Goal: Transaction & Acquisition: Purchase product/service

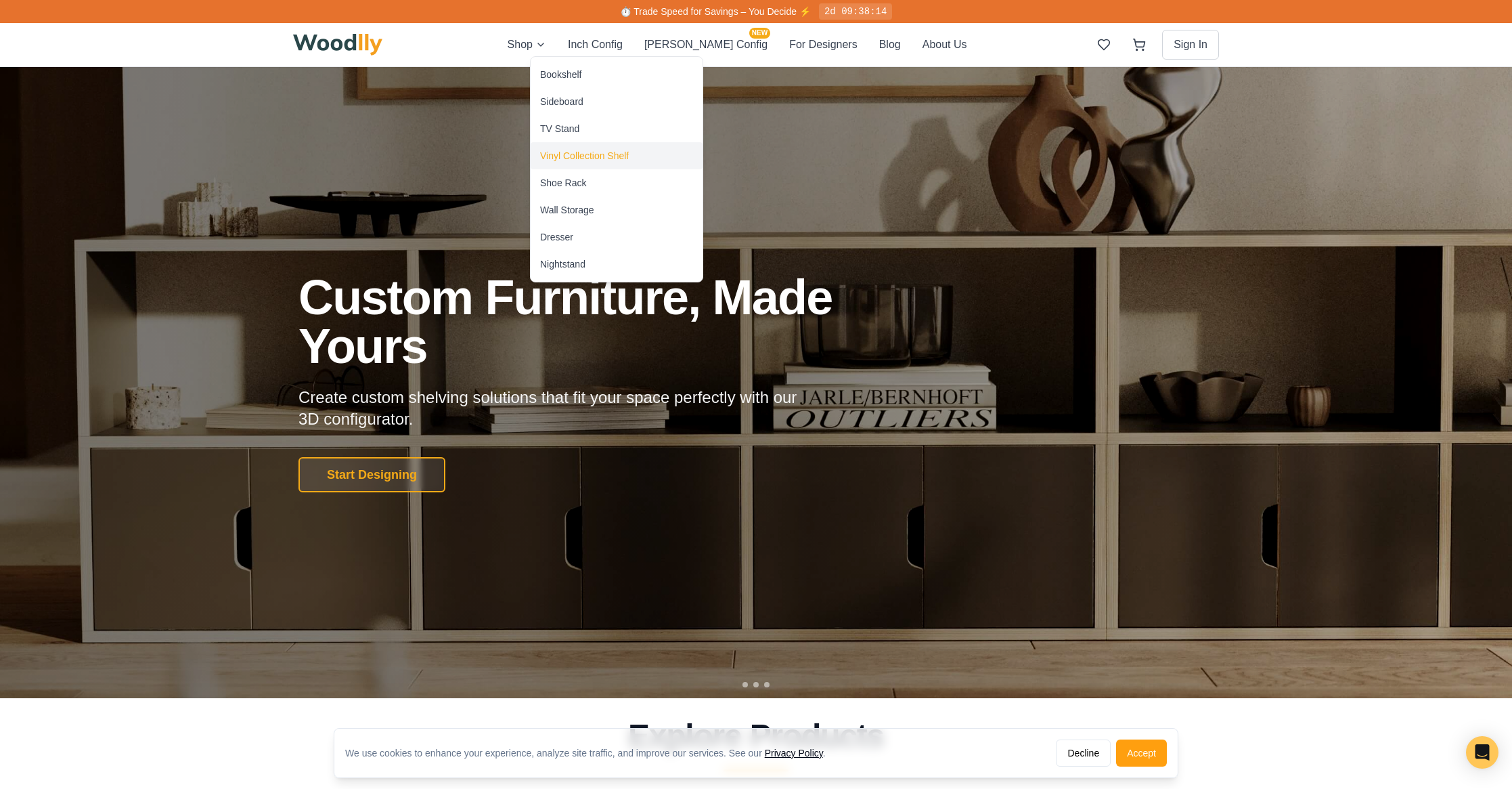
click at [590, 159] on div "Vinyl Collection Shelf" at bounding box center [584, 155] width 88 height 13
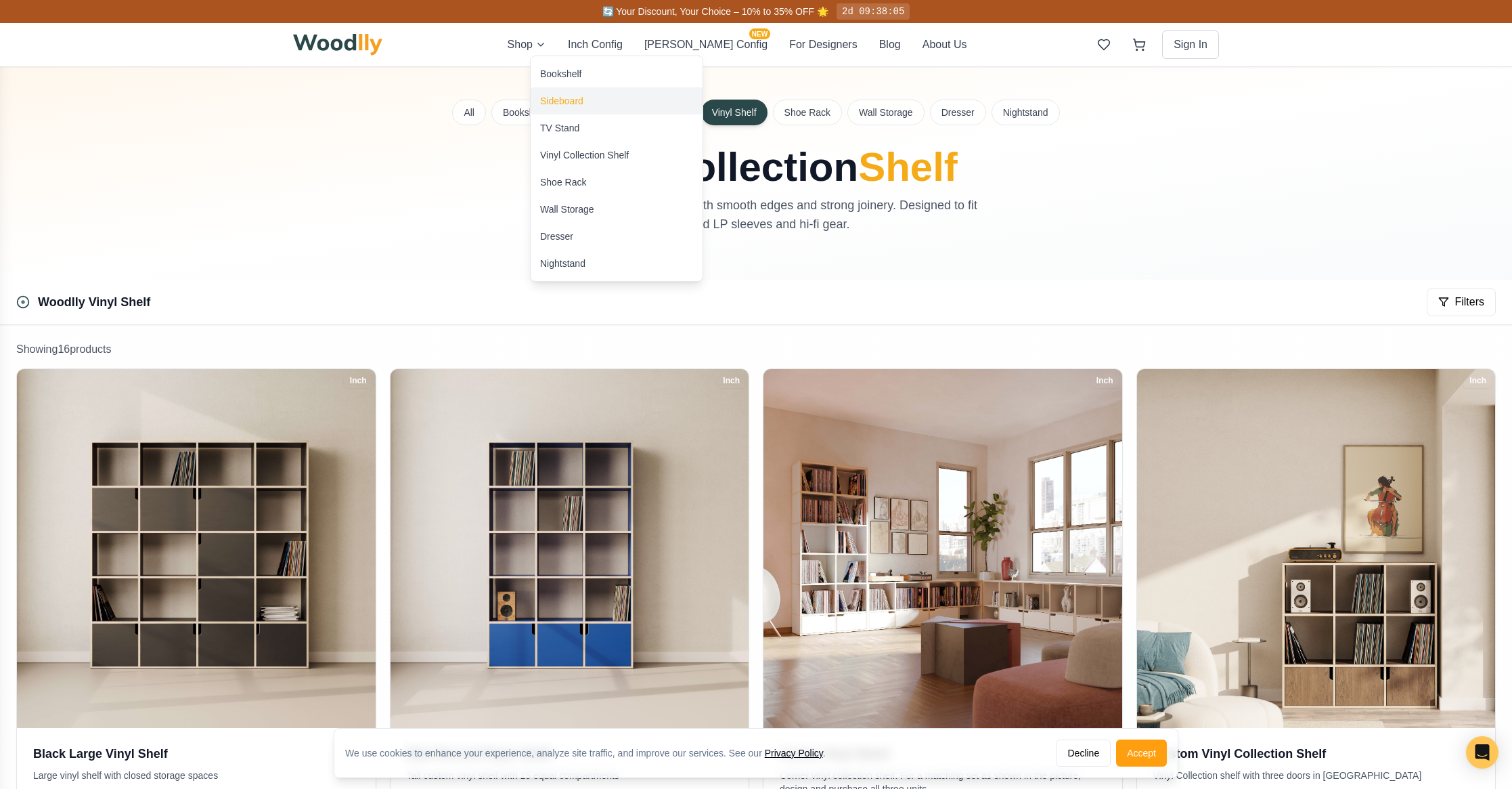
click at [573, 108] on div "Sideboard" at bounding box center [617, 101] width 172 height 27
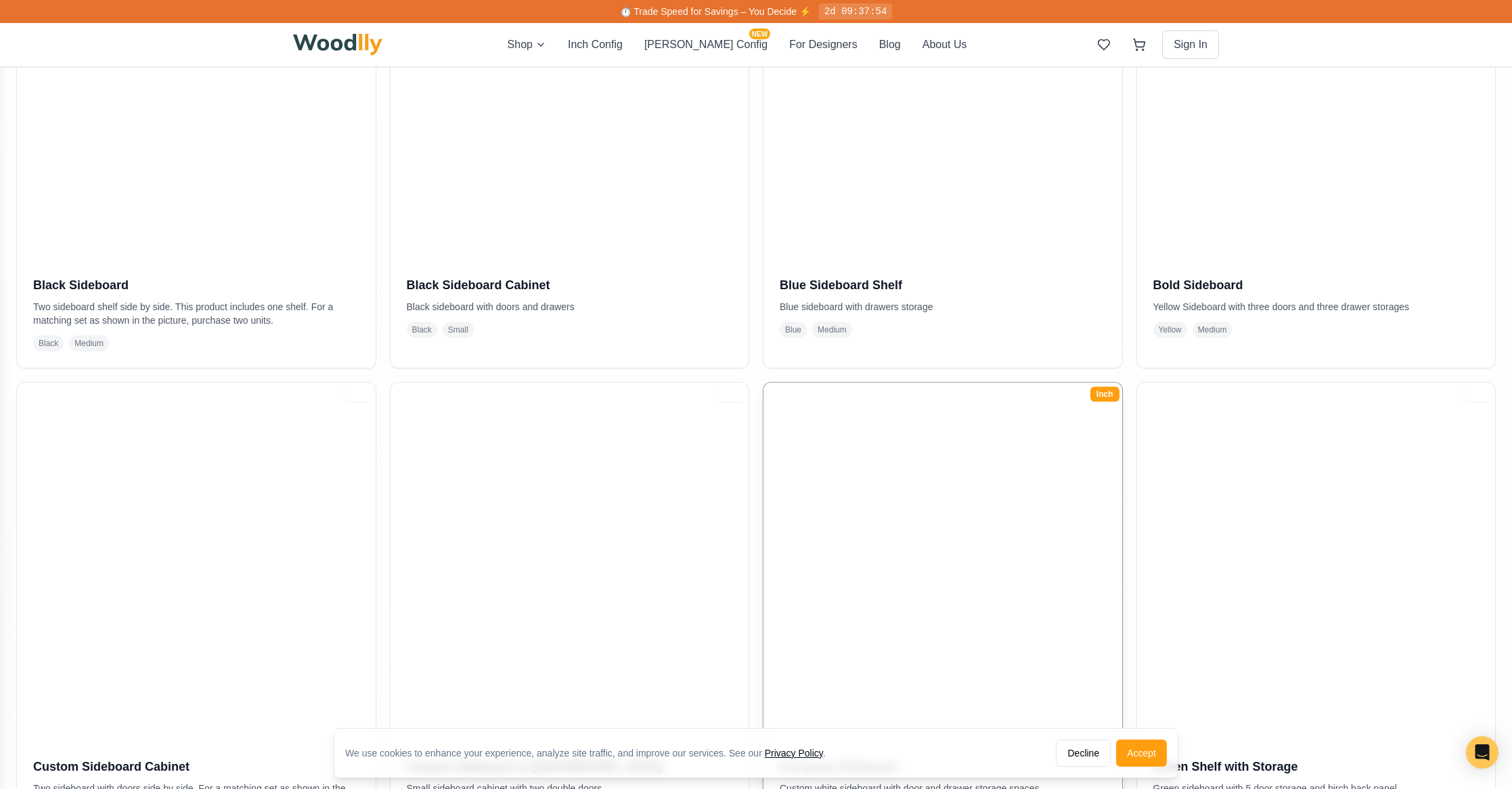
scroll to position [294, 0]
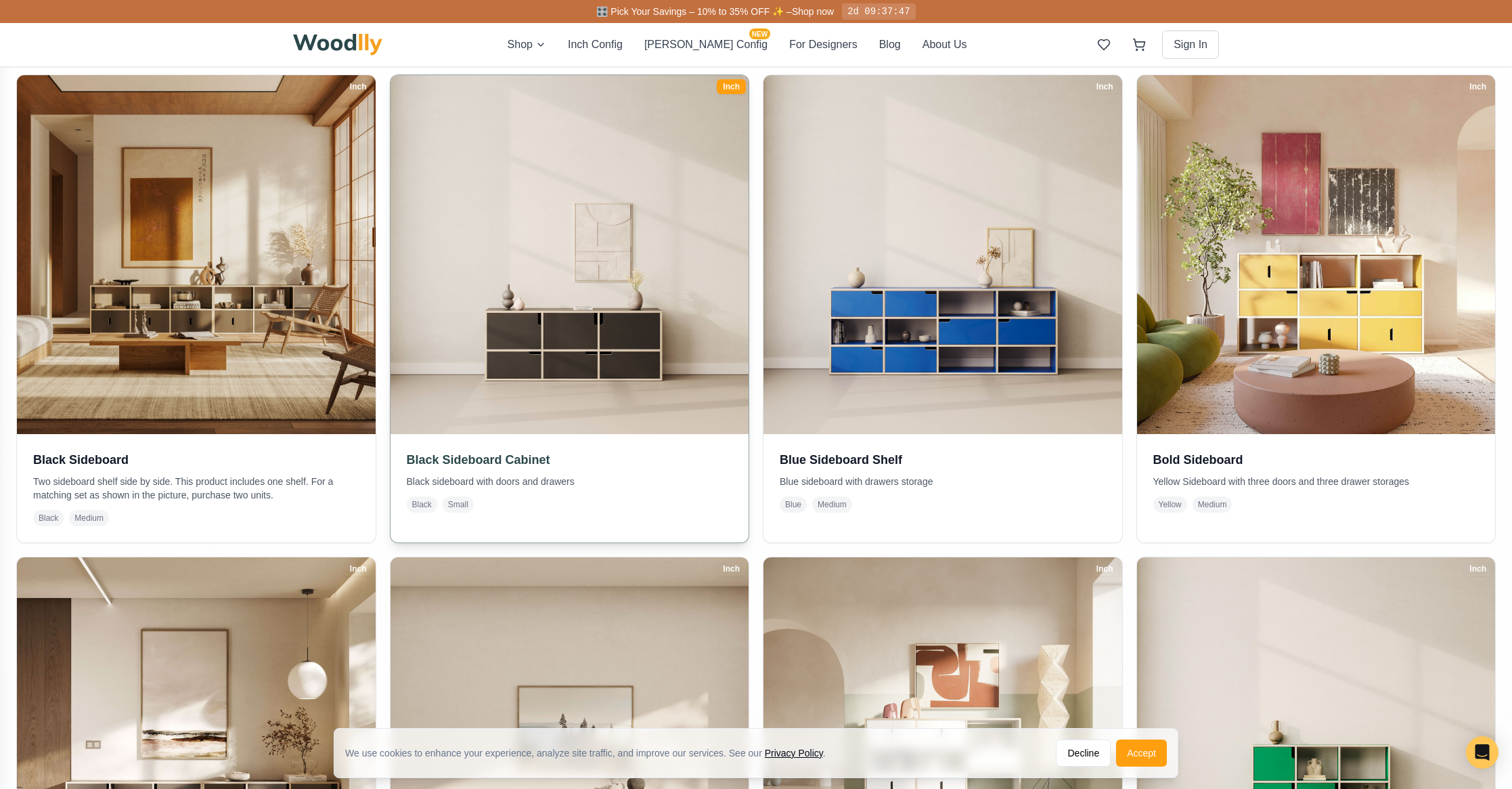
click at [728, 342] on img at bounding box center [569, 255] width 377 height 377
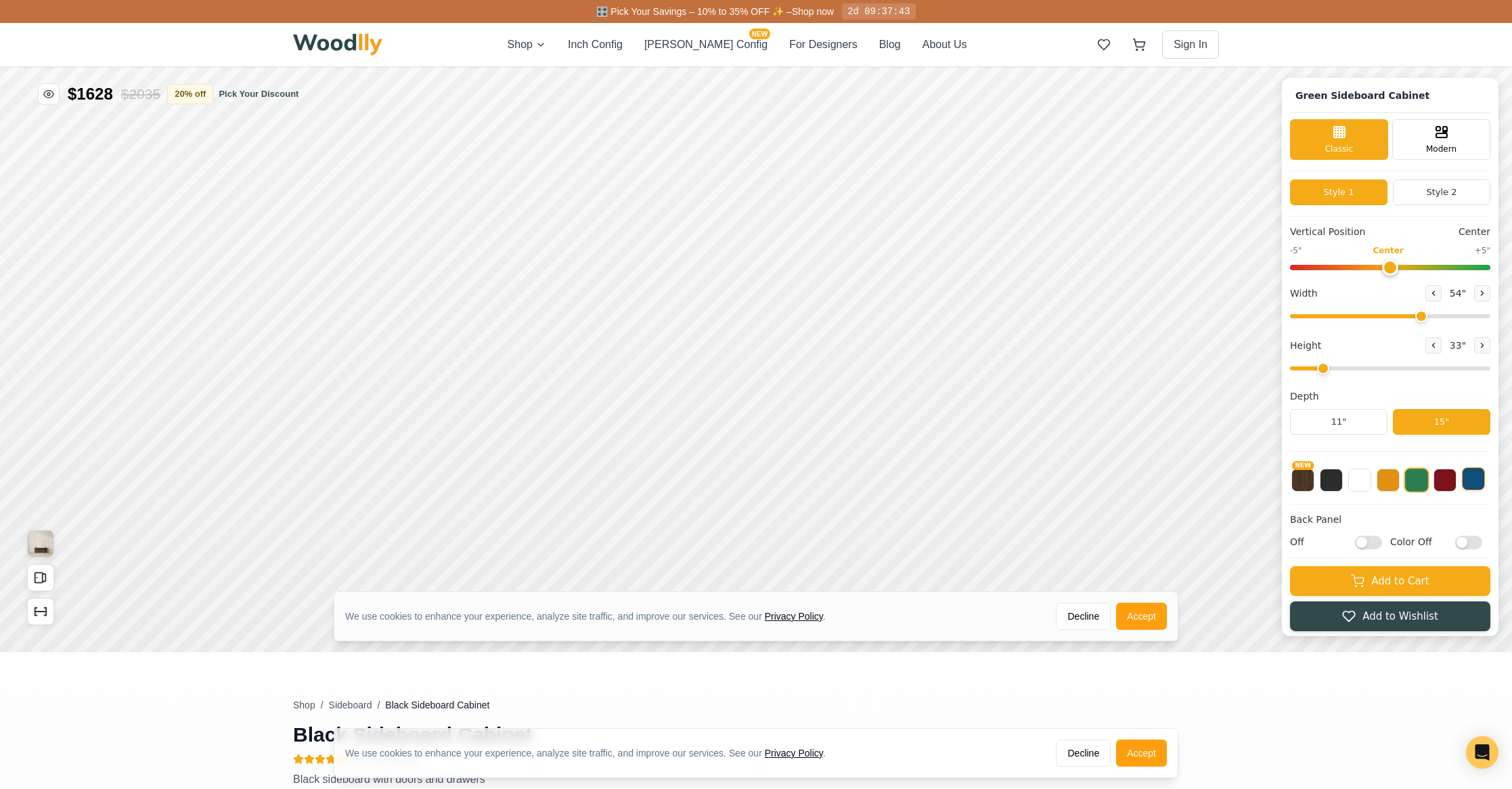
click at [1475, 487] on button at bounding box center [1473, 479] width 23 height 23
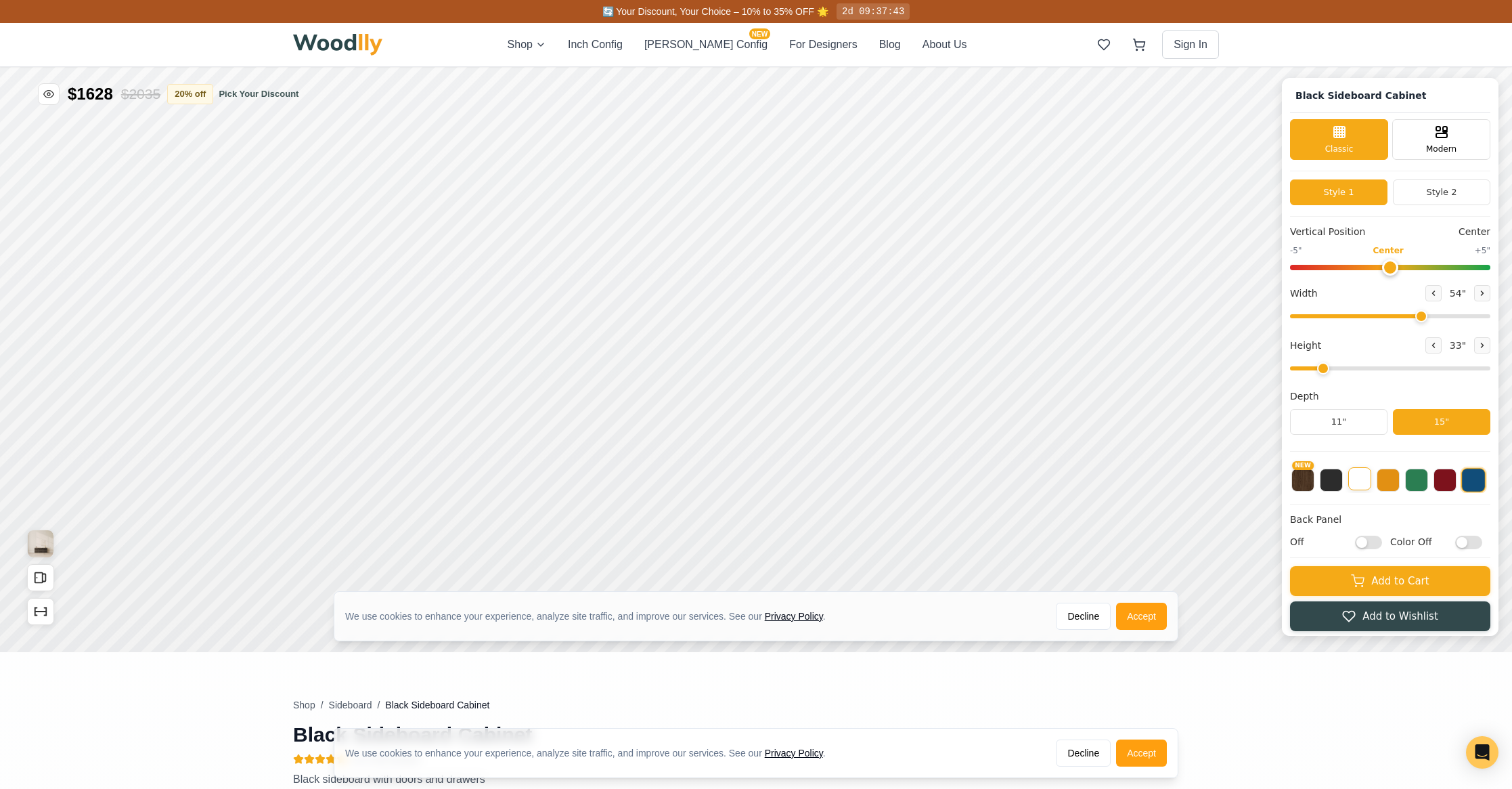
click at [1358, 480] on button at bounding box center [1359, 479] width 23 height 23
click at [1480, 483] on button at bounding box center [1473, 479] width 23 height 23
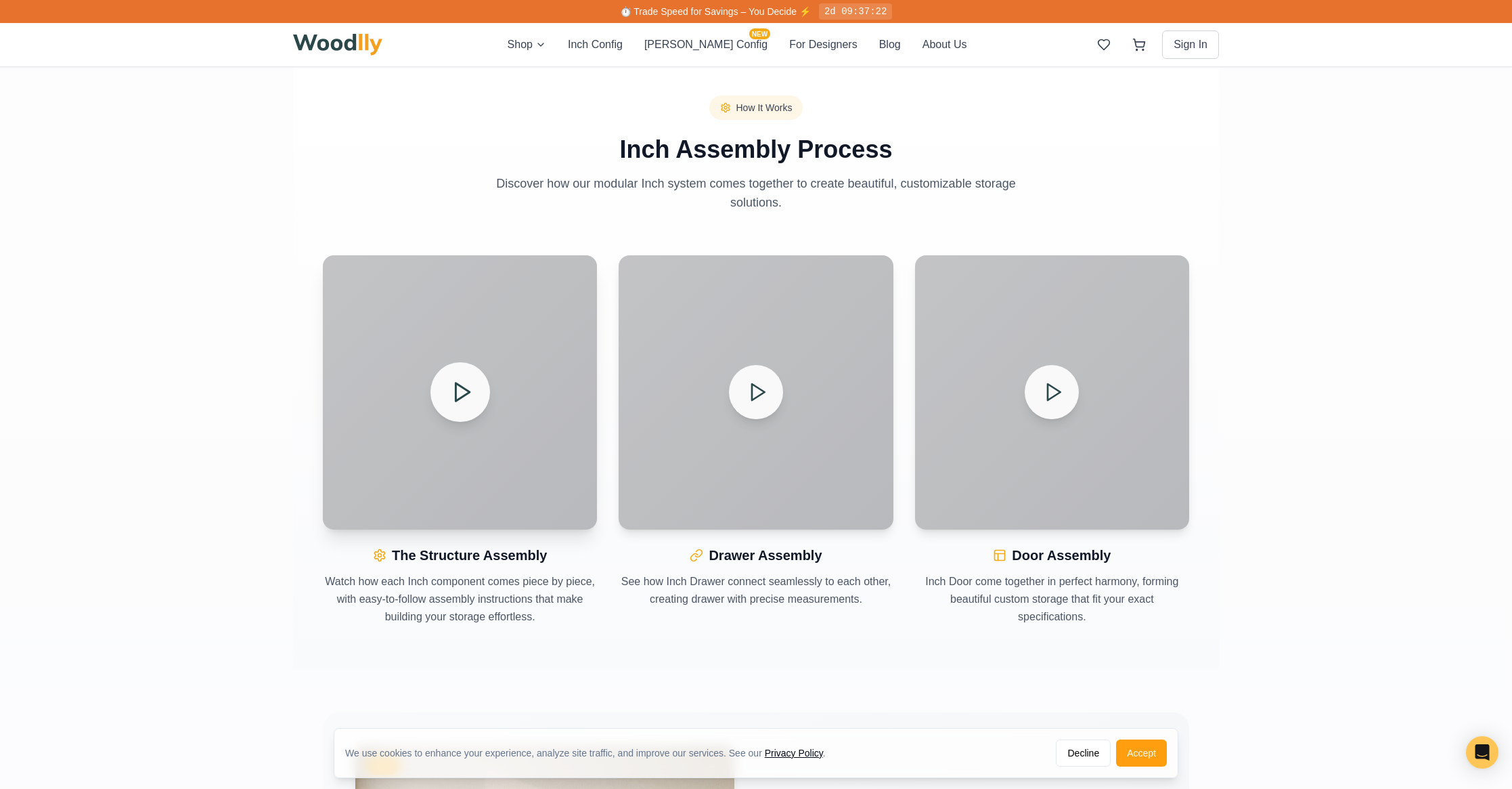
scroll to position [1385, 0]
click at [471, 397] on icon at bounding box center [461, 390] width 23 height 23
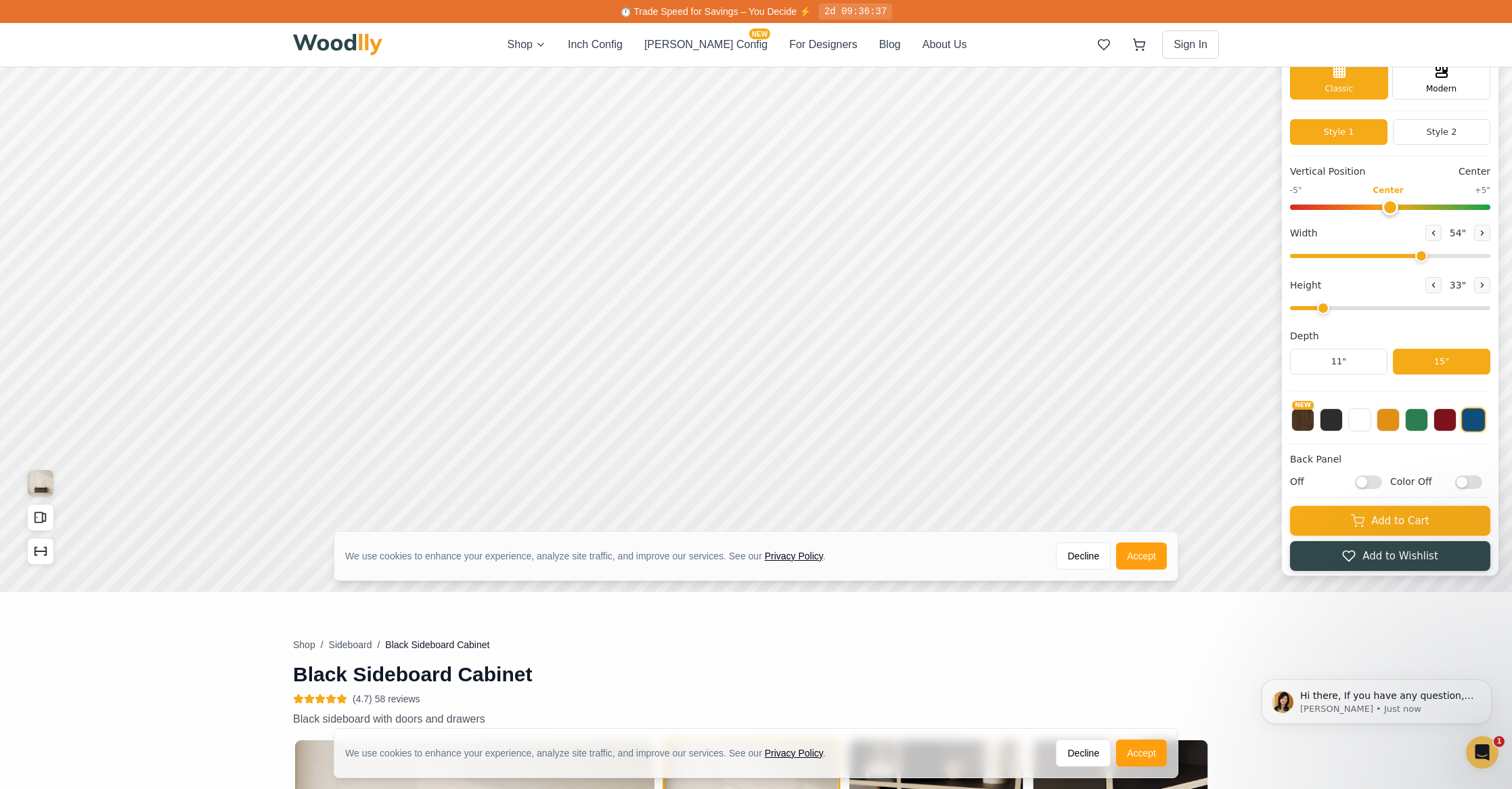
scroll to position [12, 0]
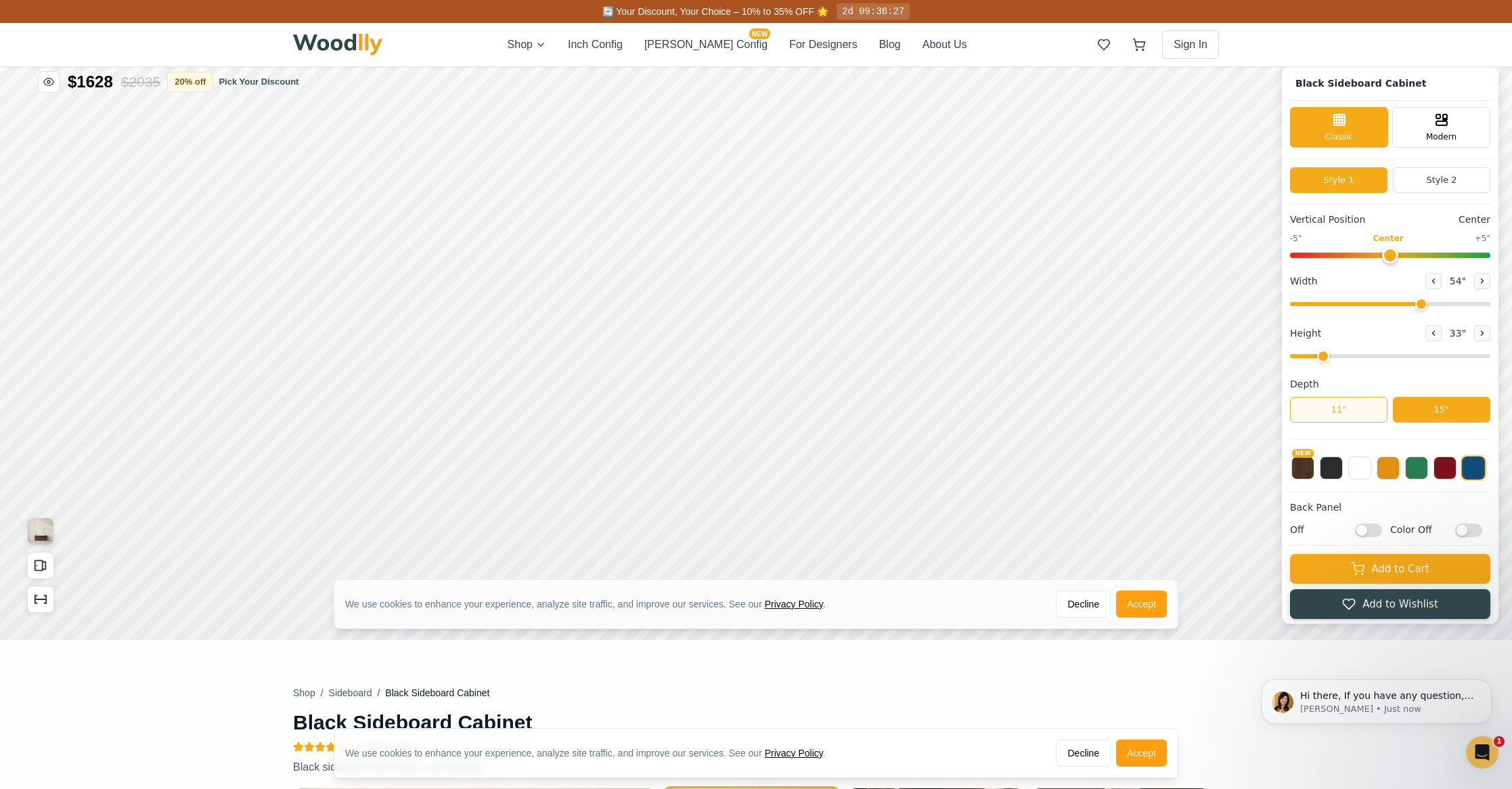
click at [1361, 409] on button "11"" at bounding box center [1339, 409] width 98 height 25
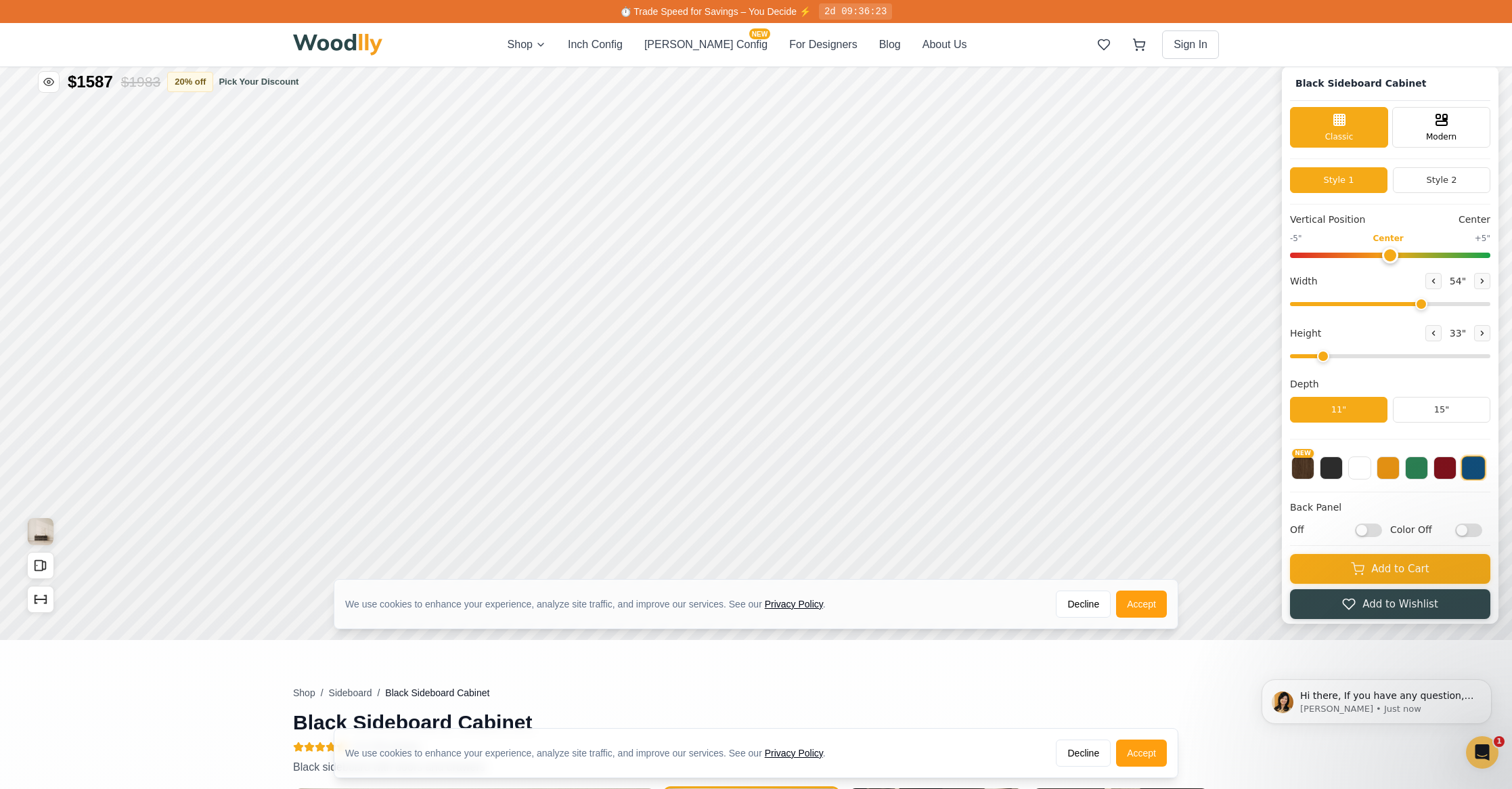
click at [1363, 528] on input "Off" at bounding box center [1368, 530] width 27 height 13
click at [1373, 529] on input "On" at bounding box center [1368, 530] width 27 height 13
checkbox input "false"
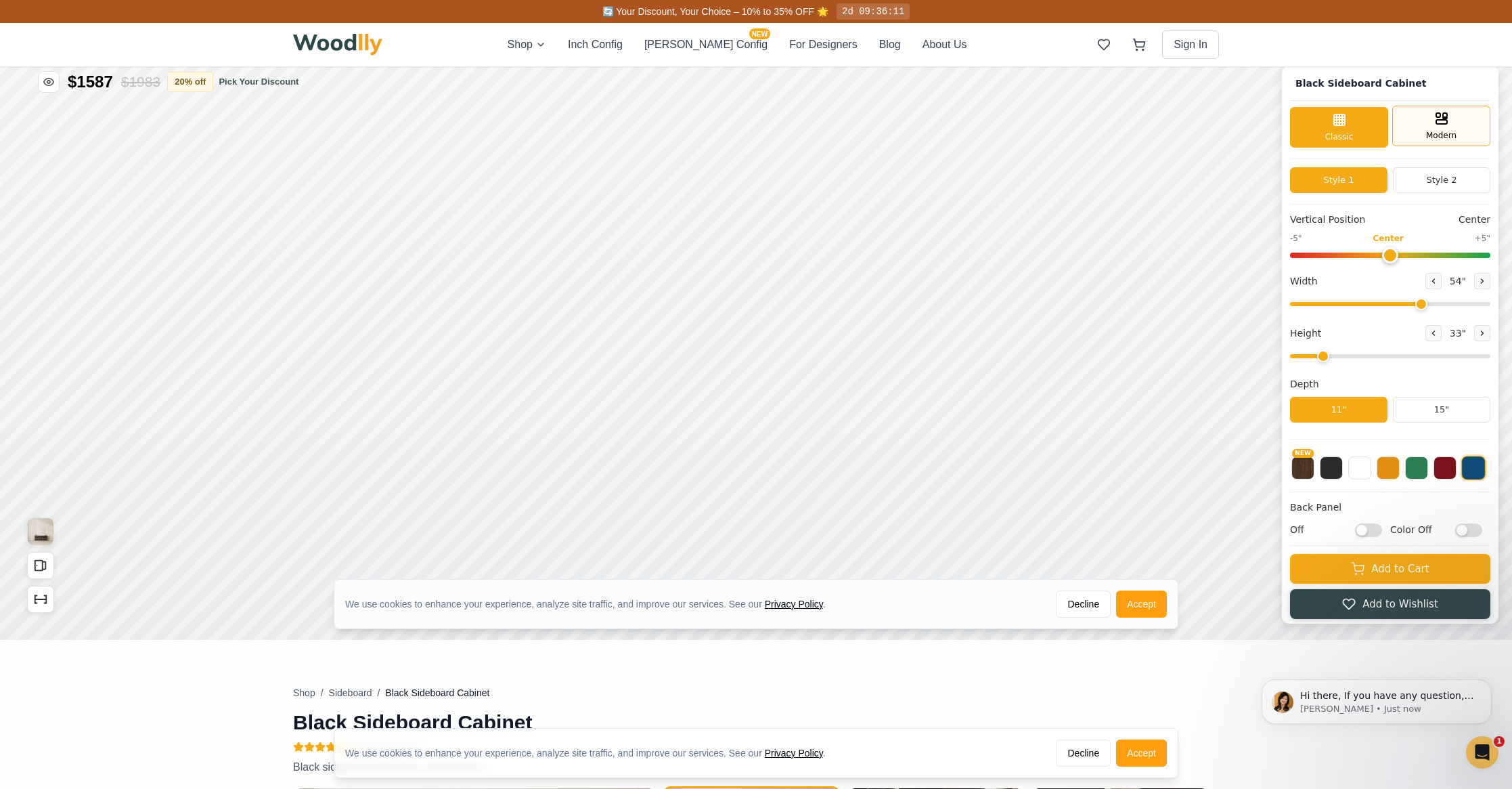
click at [1437, 137] on span "Modern" at bounding box center [1441, 135] width 30 height 12
click at [1362, 136] on div "Classic" at bounding box center [1339, 125] width 98 height 40
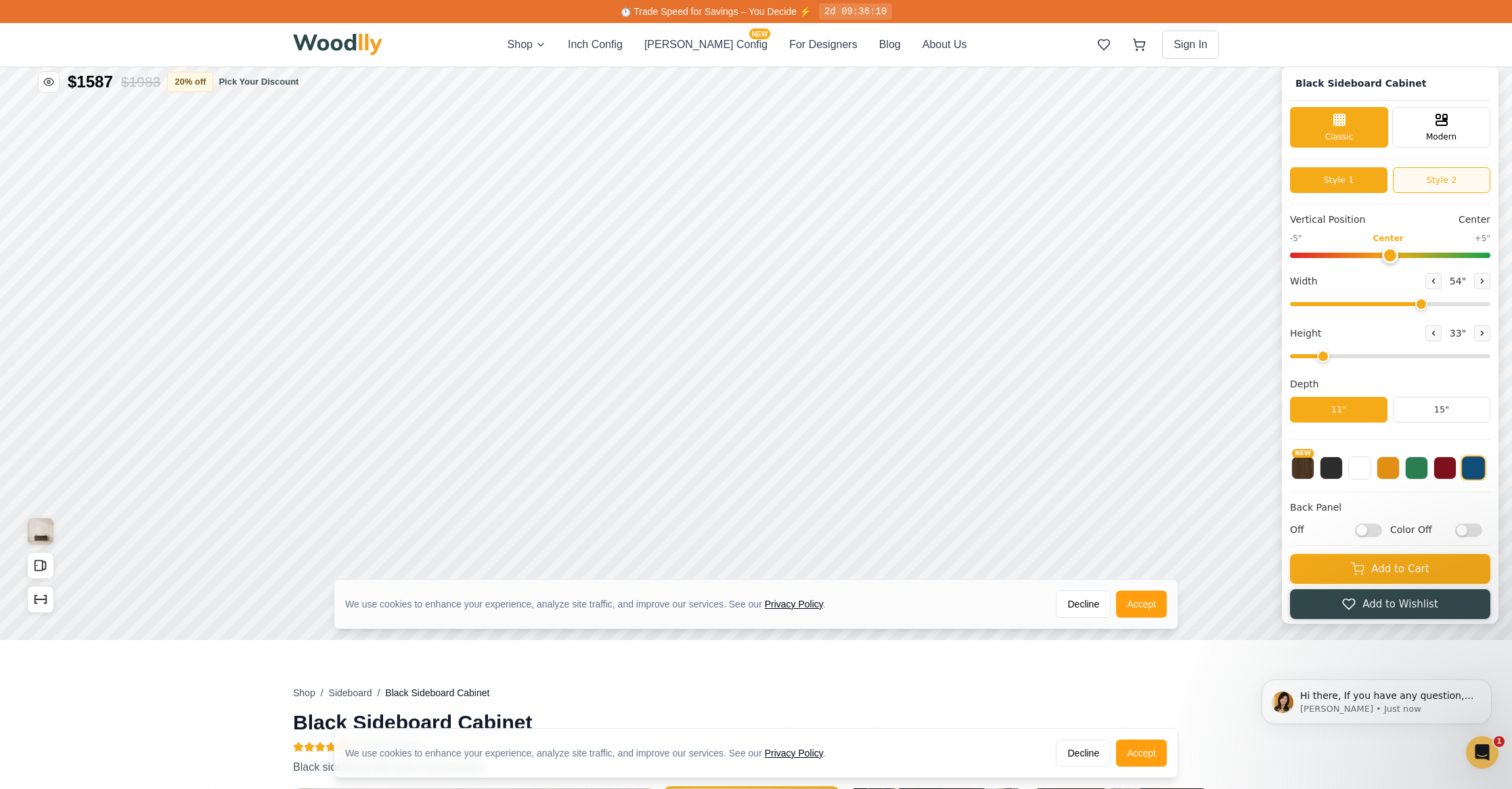
click at [1412, 180] on button "Style 2" at bounding box center [1442, 180] width 98 height 25
click at [1354, 183] on button "Style 1" at bounding box center [1339, 180] width 98 height 25
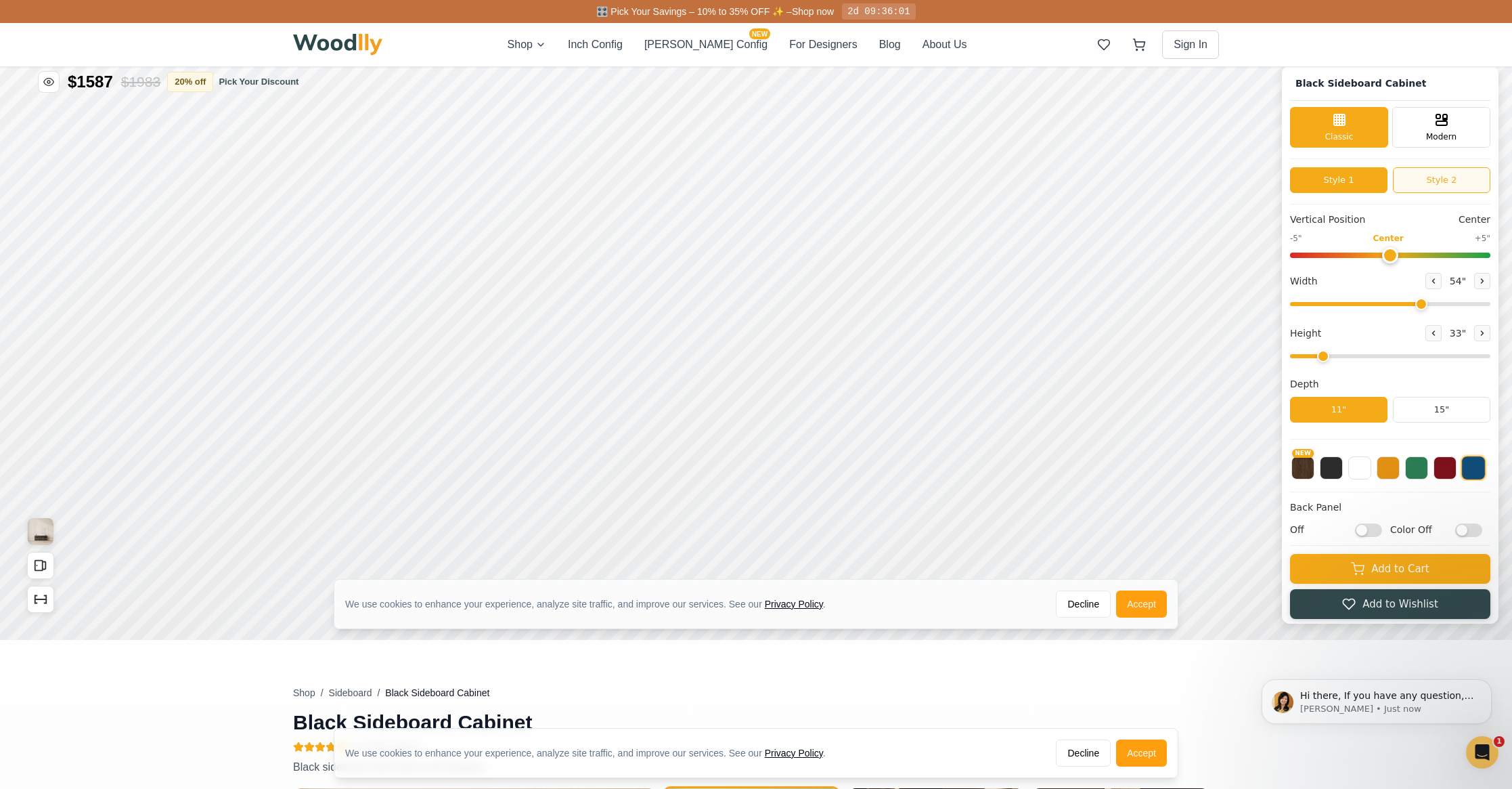
click at [1434, 182] on button "Style 2" at bounding box center [1442, 180] width 98 height 25
click at [1342, 180] on button "Style 1" at bounding box center [1339, 180] width 98 height 25
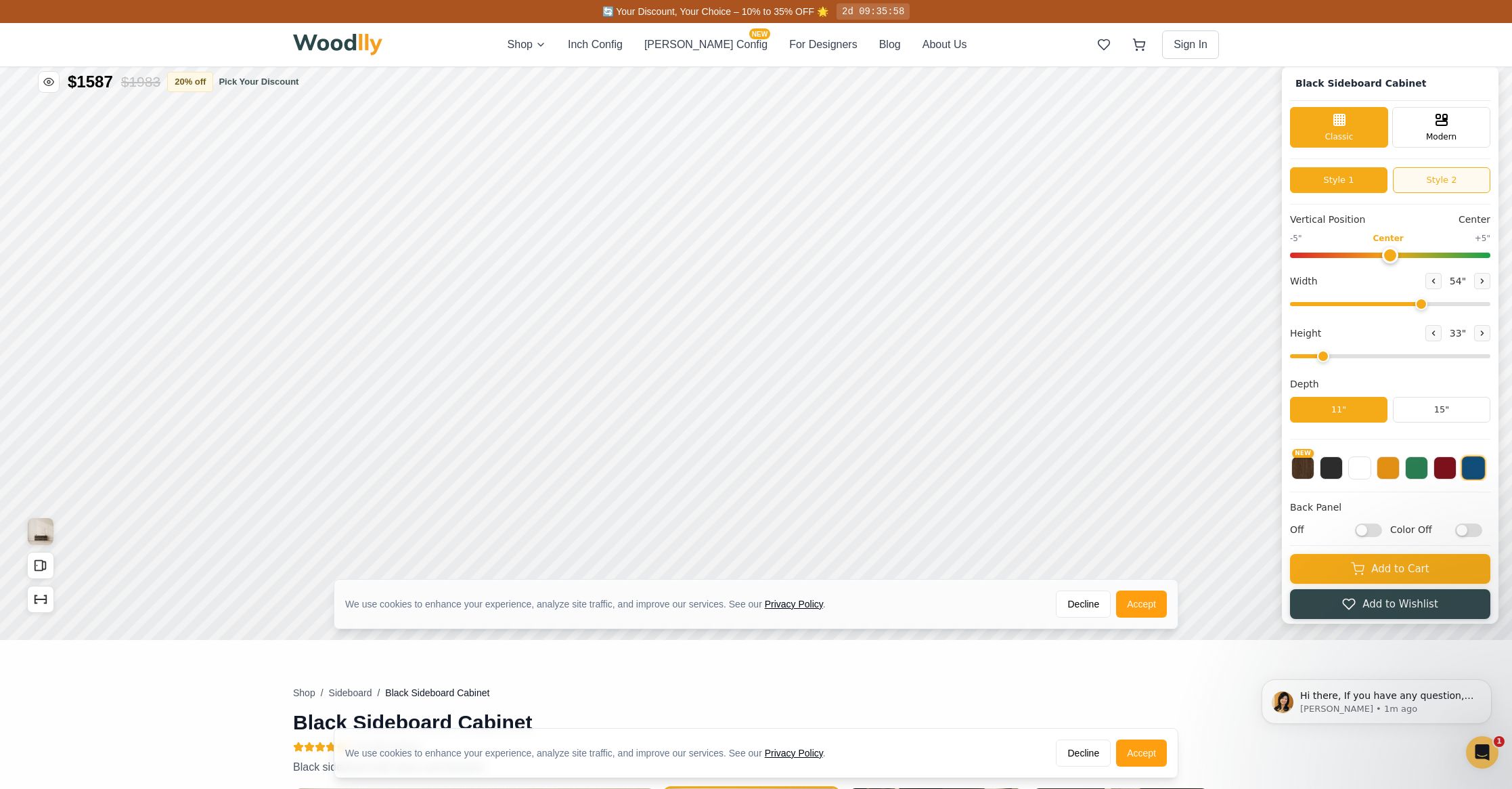
click at [1431, 179] on button "Style 2" at bounding box center [1442, 180] width 98 height 25
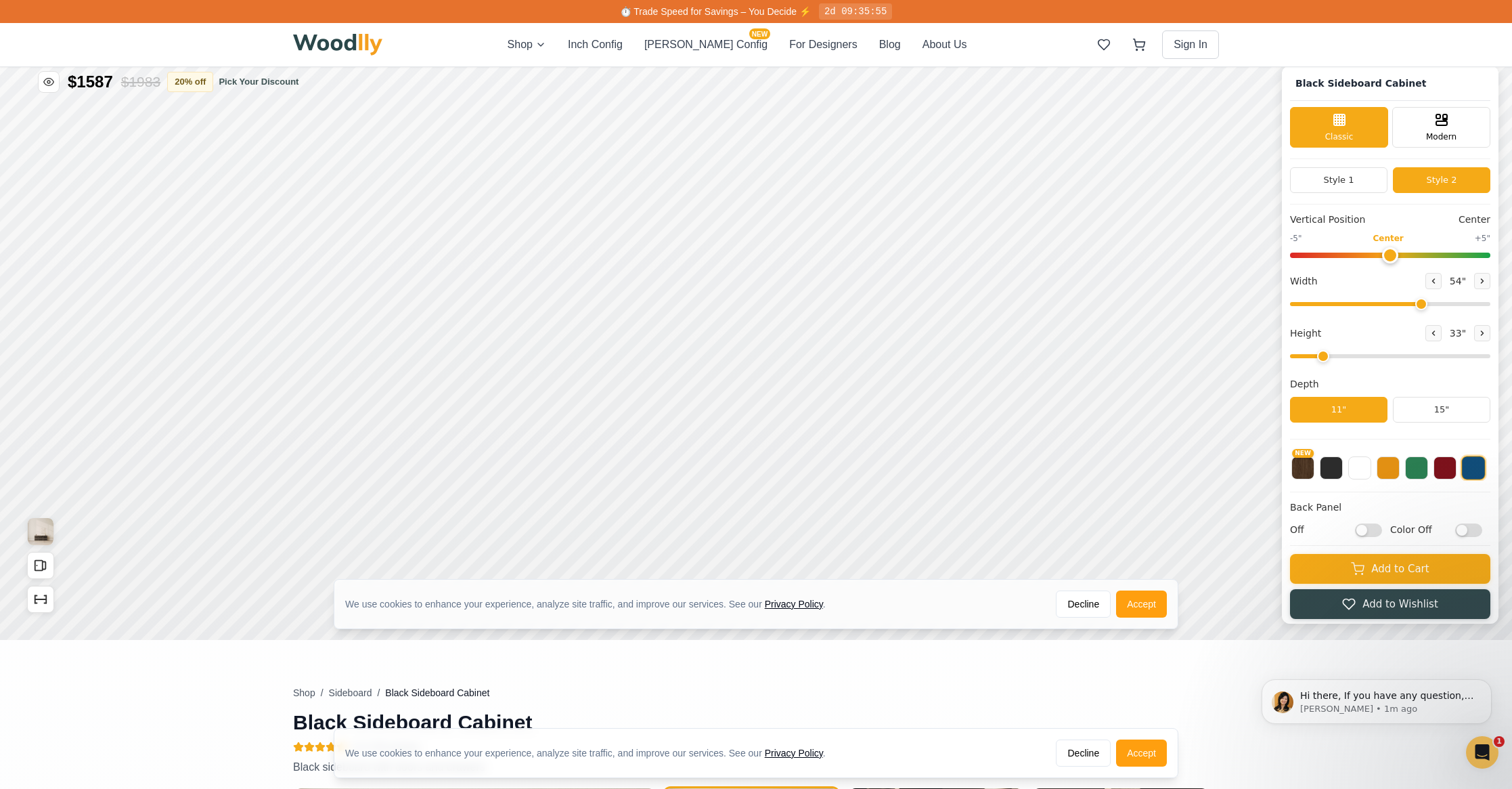
click at [1389, 256] on input "range" at bounding box center [1390, 256] width 200 height 6
click at [1341, 182] on button "Style 1" at bounding box center [1339, 180] width 98 height 25
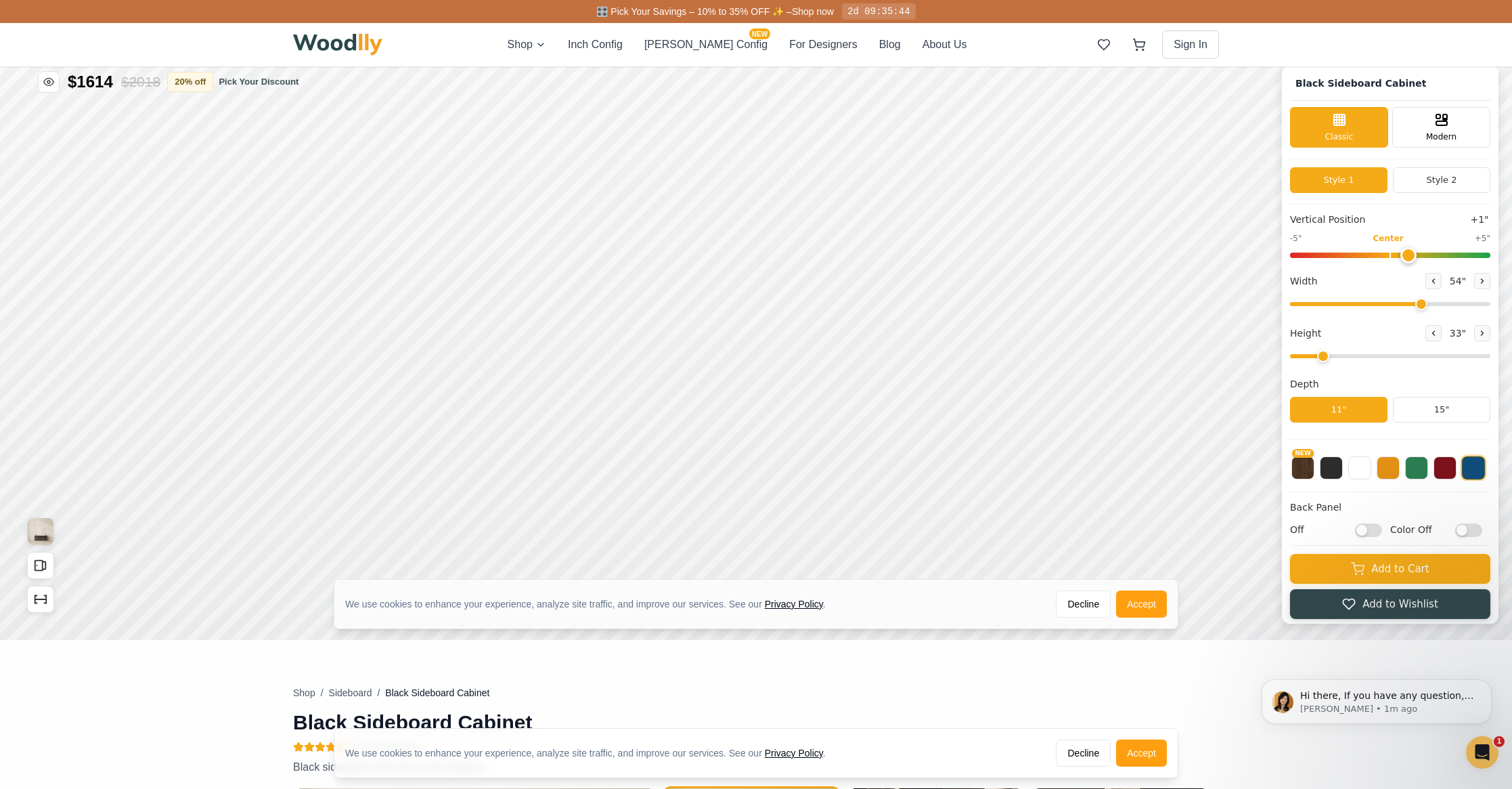
type input "0"
click at [1392, 253] on input "range" at bounding box center [1390, 256] width 200 height 6
